Goal: Find contact information: Find contact information

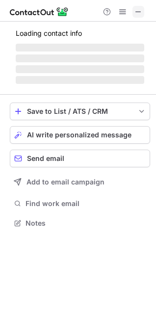
scroll to position [220, 156]
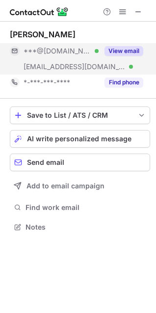
click at [121, 51] on button "View email" at bounding box center [124, 51] width 39 height 10
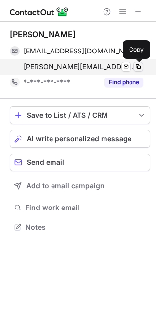
click at [138, 68] on span at bounding box center [138, 67] width 8 height 8
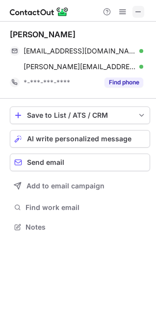
click at [139, 11] on span at bounding box center [138, 12] width 8 height 8
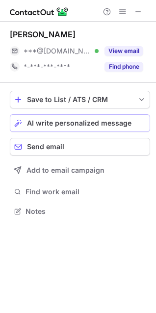
scroll to position [204, 156]
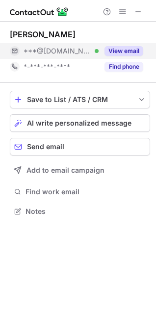
click at [120, 52] on button "View email" at bounding box center [124, 51] width 39 height 10
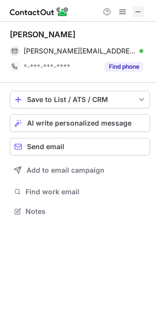
click at [138, 11] on span at bounding box center [138, 12] width 8 height 8
